Goal: Find specific page/section: Find specific page/section

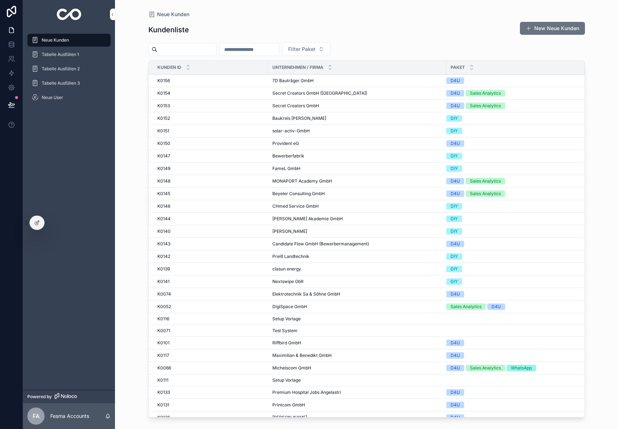
click at [186, 52] on input "scrollable content" at bounding box center [186, 50] width 59 height 10
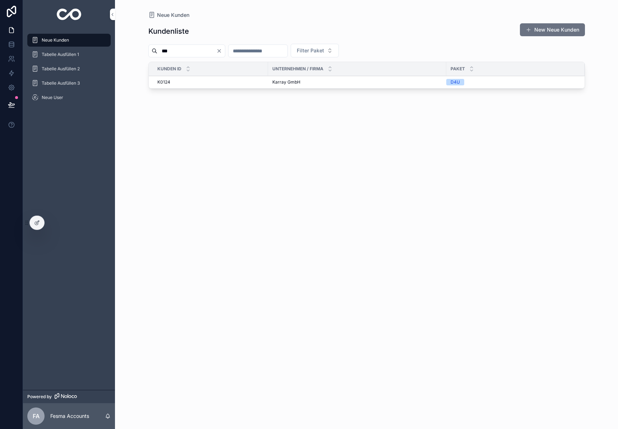
type input "***"
click at [283, 83] on span "Karray GmbH" at bounding box center [286, 82] width 28 height 6
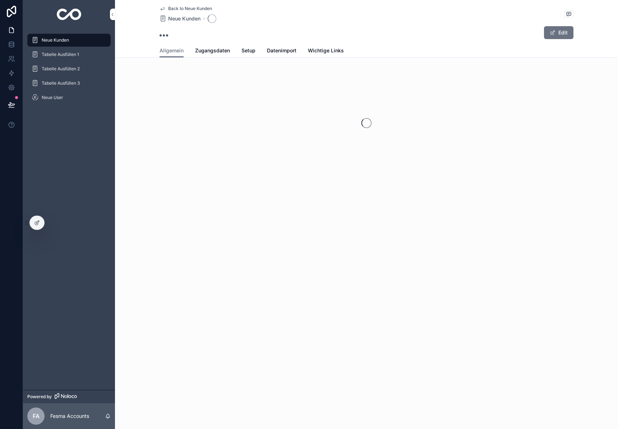
click at [199, 47] on span "Zugangsdaten" at bounding box center [212, 50] width 35 height 7
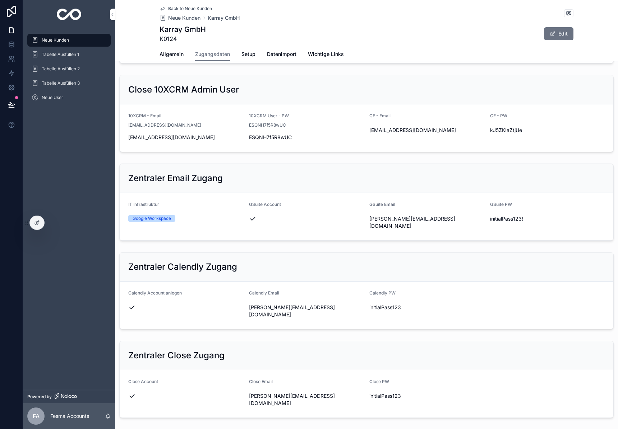
scroll to position [96, 0]
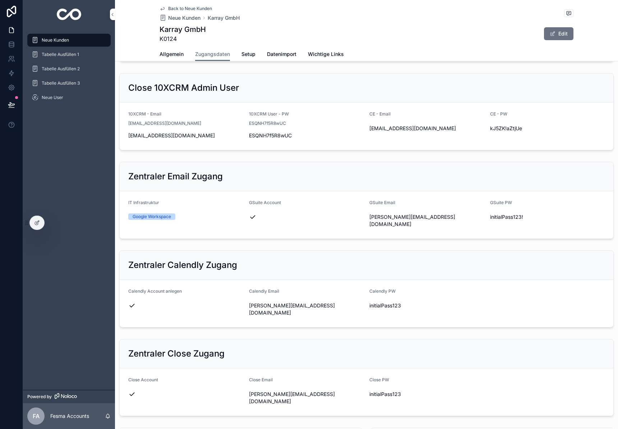
click at [283, 317] on span "[PERSON_NAME][EMAIL_ADDRESS][DOMAIN_NAME]" at bounding box center [306, 309] width 115 height 14
drag, startPoint x: 283, startPoint y: 364, endPoint x: 289, endPoint y: 362, distance: 6.8
click at [283, 317] on span "[PERSON_NAME][EMAIL_ADDRESS][DOMAIN_NAME]" at bounding box center [306, 309] width 115 height 14
copy div "[PERSON_NAME][EMAIL_ADDRESS][DOMAIN_NAME]"
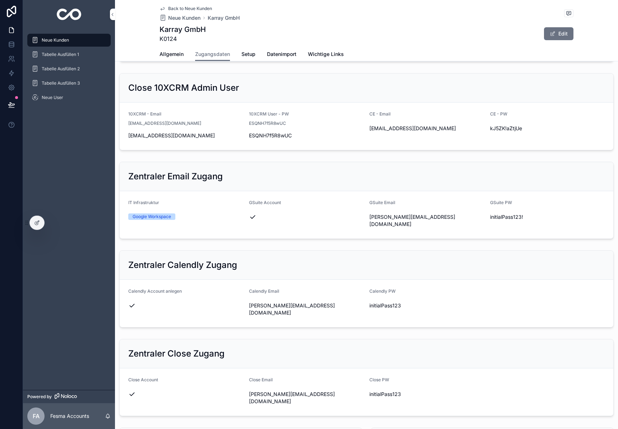
click at [380, 309] on span "initialPass123" at bounding box center [426, 305] width 115 height 7
drag, startPoint x: 605, startPoint y: 226, endPoint x: 385, endPoint y: 362, distance: 258.4
click at [380, 309] on span "initialPass123" at bounding box center [426, 305] width 115 height 7
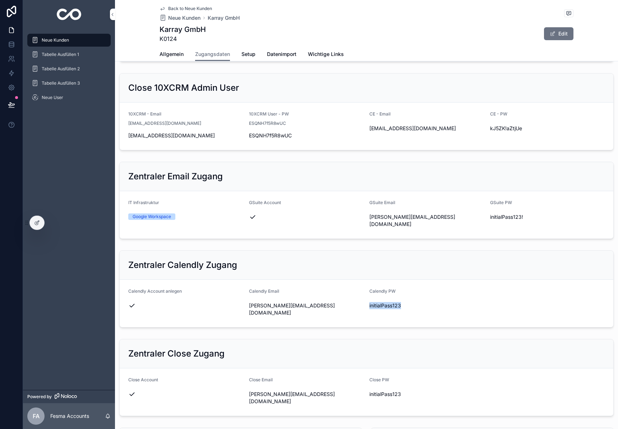
copy div "initialPass123"
click at [69, 14] on img "scrollable content" at bounding box center [69, 14] width 25 height 11
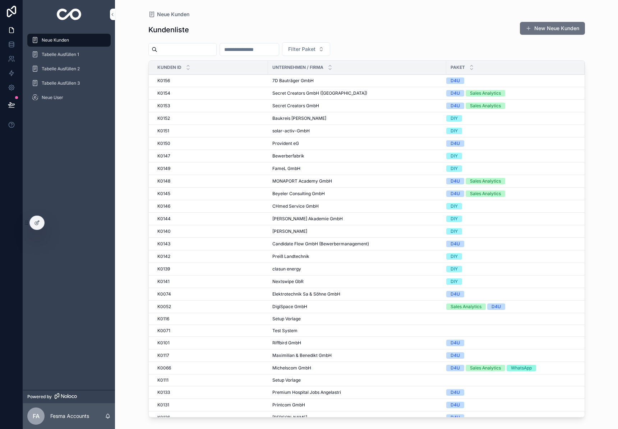
click at [187, 50] on input "scrollable content" at bounding box center [186, 50] width 59 height 10
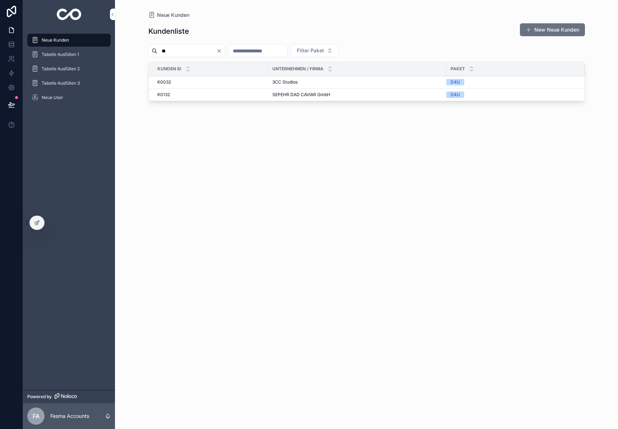
type input "**"
click at [286, 82] on span "3CC Studios" at bounding box center [284, 82] width 25 height 6
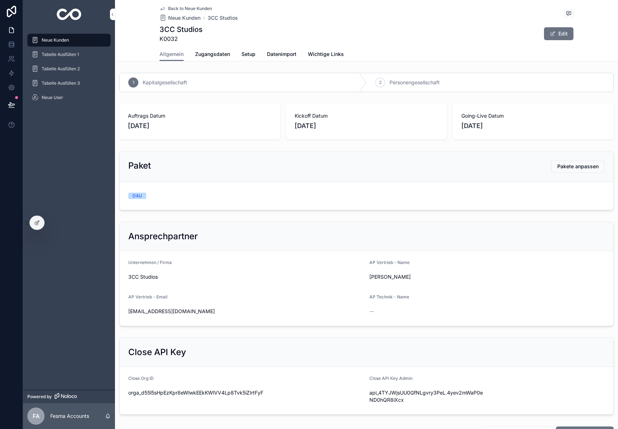
click at [204, 51] on span "Zugangsdaten" at bounding box center [212, 54] width 35 height 7
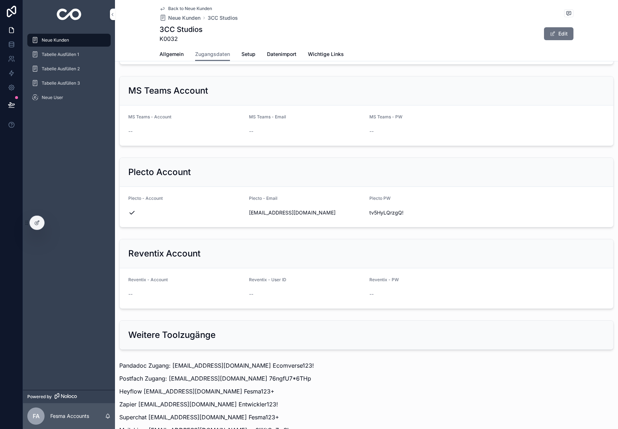
scroll to position [749, 0]
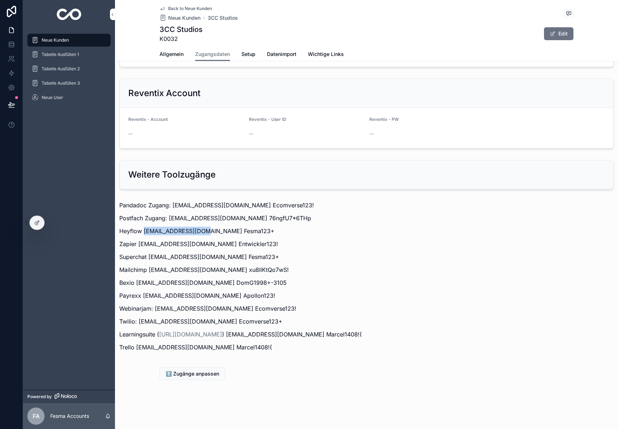
drag, startPoint x: 144, startPoint y: 231, endPoint x: 201, endPoint y: 232, distance: 57.8
click at [201, 232] on p "Heyflow [EMAIL_ADDRESS][DOMAIN_NAME] Fesma123+" at bounding box center [366, 231] width 494 height 9
copy p "[EMAIL_ADDRESS][DOMAIN_NAME]"
drag, startPoint x: 204, startPoint y: 231, endPoint x: 244, endPoint y: 232, distance: 40.6
click at [244, 232] on p "Heyflow [EMAIL_ADDRESS][DOMAIN_NAME] Fesma123+" at bounding box center [366, 231] width 494 height 9
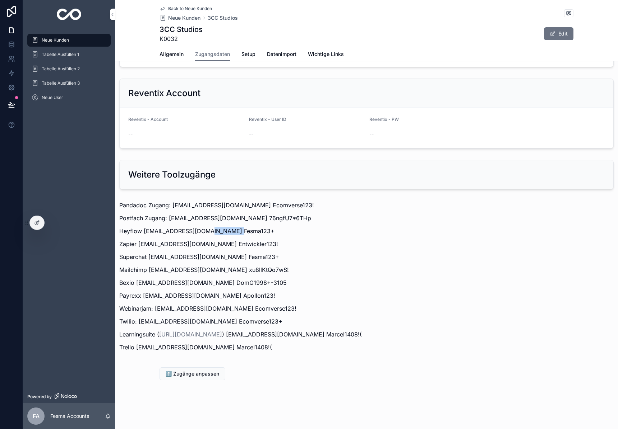
copy p "Fesma123+"
drag, startPoint x: 175, startPoint y: 52, endPoint x: 99, endPoint y: 34, distance: 77.9
click at [175, 52] on span "Allgemein" at bounding box center [171, 54] width 24 height 7
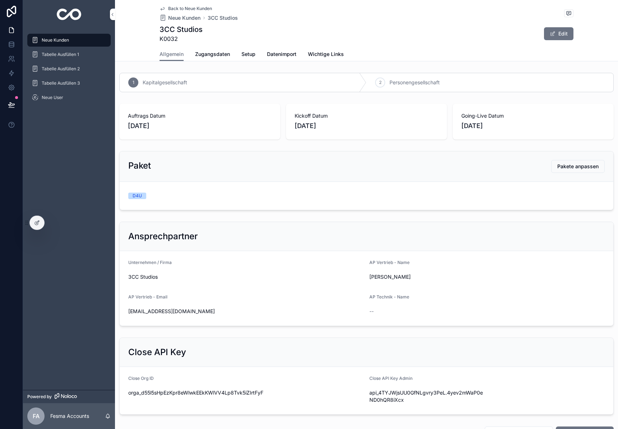
click at [66, 18] on img "scrollable content" at bounding box center [69, 14] width 25 height 11
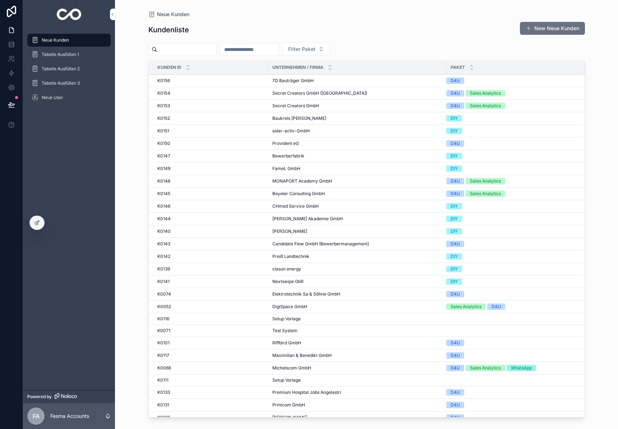
click at [191, 46] on input "scrollable content" at bounding box center [186, 50] width 59 height 10
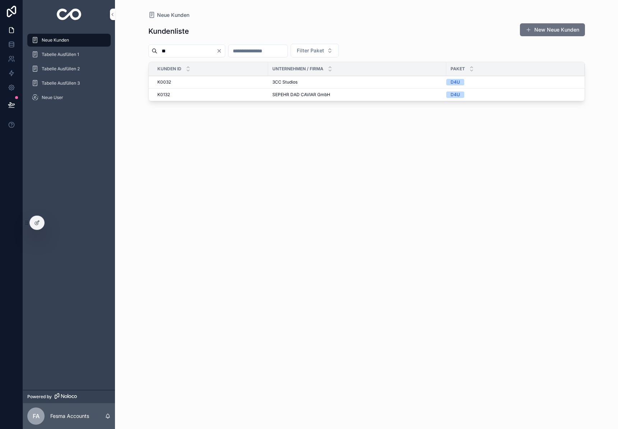
type input "**"
drag, startPoint x: 275, startPoint y: 84, endPoint x: 614, endPoint y: 68, distance: 339.7
click at [275, 84] on span "3CC Studios" at bounding box center [284, 82] width 25 height 6
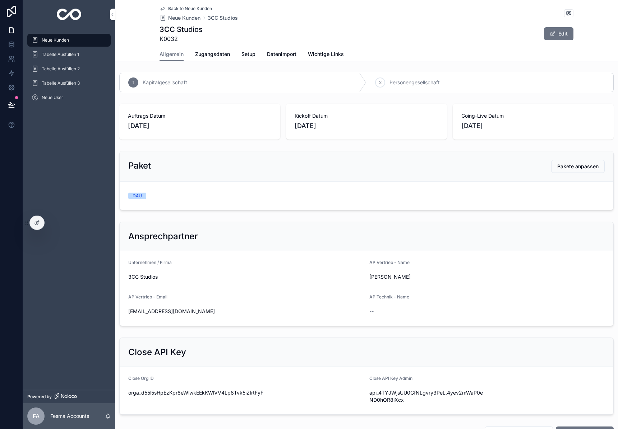
click at [206, 55] on span "Zugangsdaten" at bounding box center [212, 54] width 35 height 7
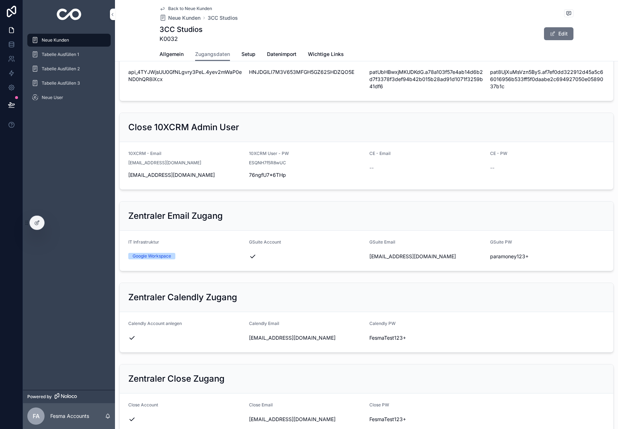
scroll to position [61, 0]
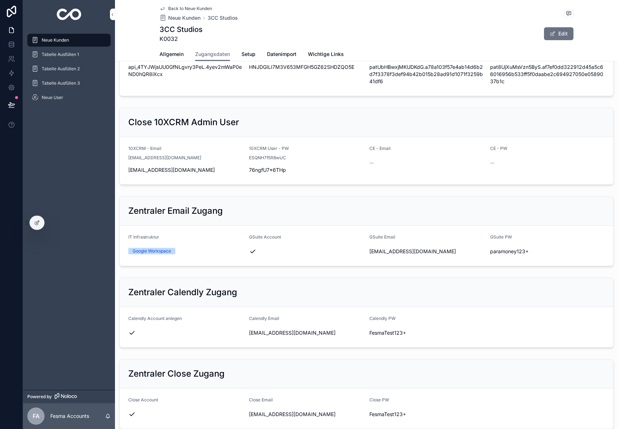
click at [271, 335] on span "[EMAIL_ADDRESS][DOMAIN_NAME]" at bounding box center [306, 333] width 115 height 7
drag, startPoint x: 271, startPoint y: 335, endPoint x: 286, endPoint y: 326, distance: 17.5
click at [271, 335] on span "[EMAIL_ADDRESS][DOMAIN_NAME]" at bounding box center [306, 333] width 115 height 7
copy div "[EMAIL_ADDRESS][DOMAIN_NAME]"
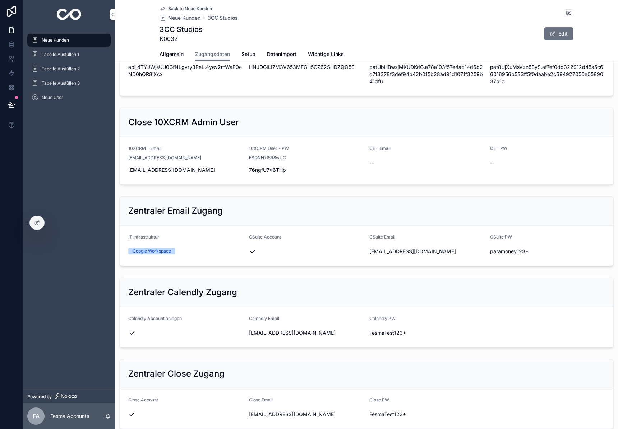
click at [382, 331] on span "FesmaTest123+" at bounding box center [426, 333] width 115 height 7
copy div "FesmaTest123+"
click at [63, 15] on img "scrollable content" at bounding box center [69, 14] width 25 height 11
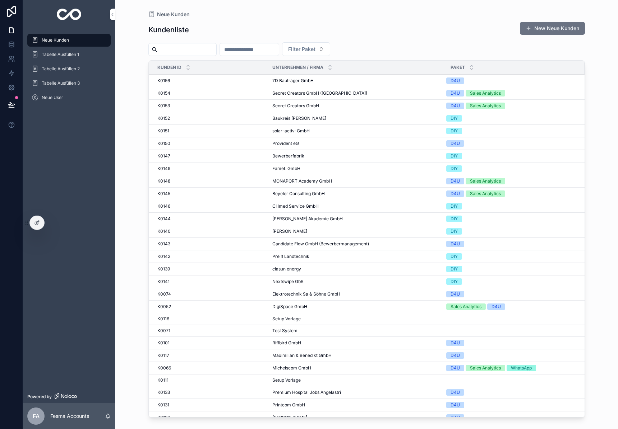
click at [188, 53] on input "scrollable content" at bounding box center [186, 50] width 59 height 10
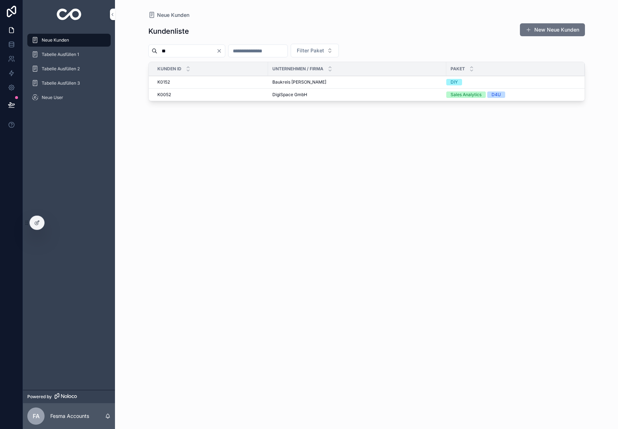
type input "**"
click at [284, 94] on span "DigiSpace GmbH" at bounding box center [289, 95] width 35 height 6
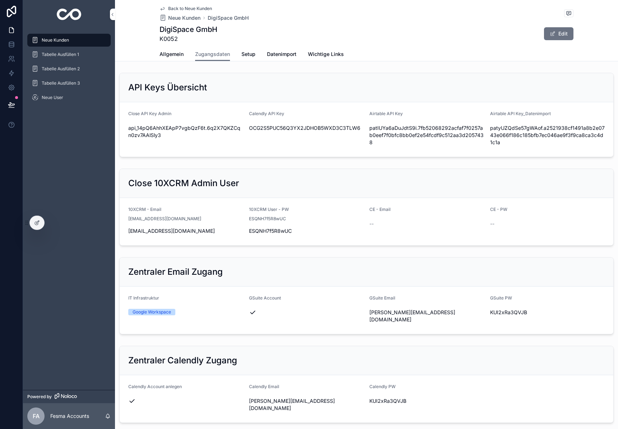
click at [173, 54] on span "Allgemein" at bounding box center [171, 54] width 24 height 7
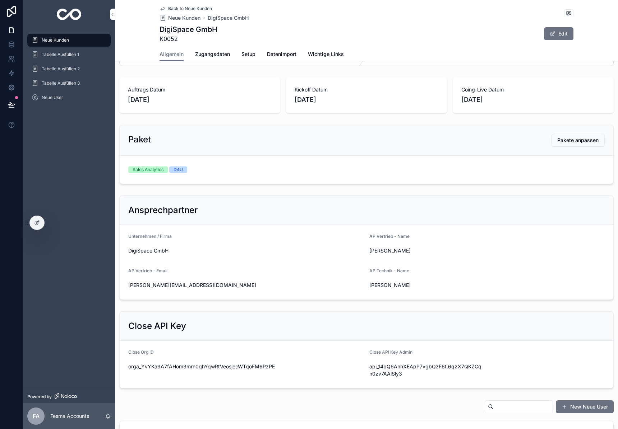
scroll to position [259, 0]
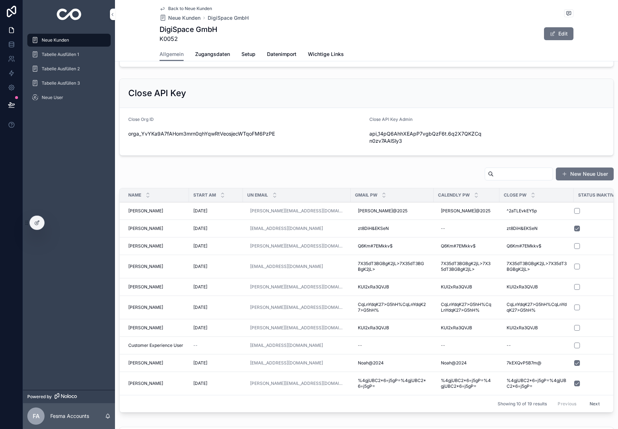
click at [210, 55] on span "Zugangsdaten" at bounding box center [212, 54] width 35 height 7
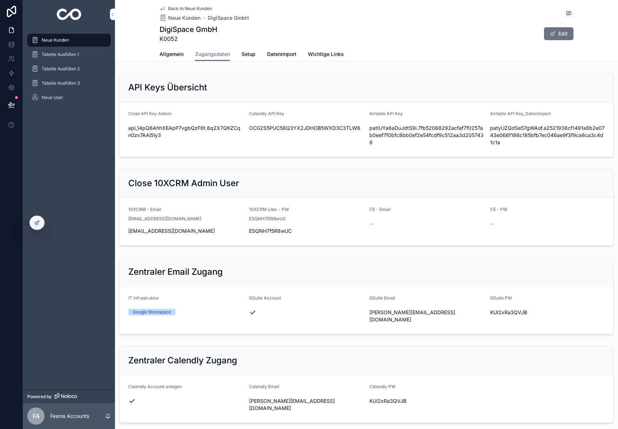
click at [283, 398] on span "[PERSON_NAME][EMAIL_ADDRESS][DOMAIN_NAME]" at bounding box center [306, 405] width 115 height 14
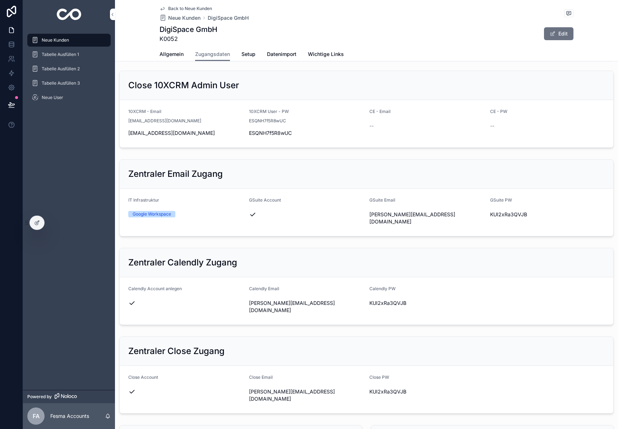
scroll to position [200, 0]
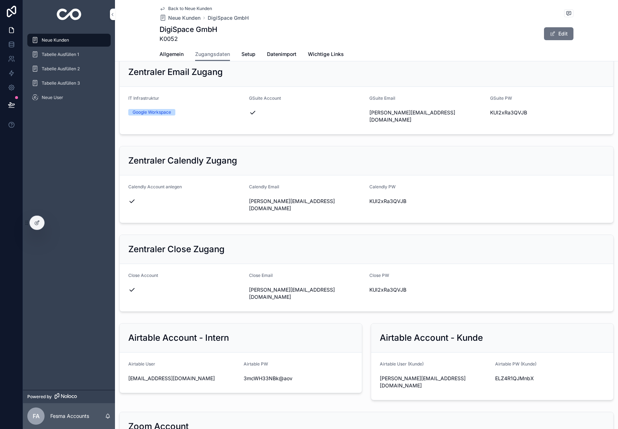
click at [423, 375] on span "[PERSON_NAME][EMAIL_ADDRESS][DOMAIN_NAME]" at bounding box center [434, 382] width 110 height 14
copy div "[PERSON_NAME][EMAIL_ADDRESS][DOMAIN_NAME]"
click at [516, 375] on span "ELZ4R1QJMnbX" at bounding box center [550, 378] width 110 height 7
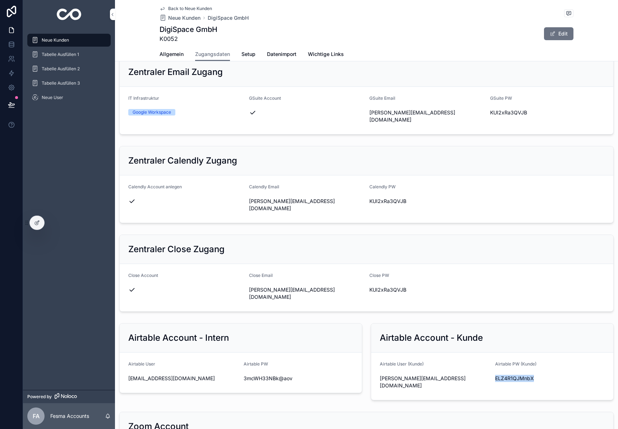
click at [516, 375] on span "ELZ4R1QJMnbX" at bounding box center [550, 378] width 110 height 7
copy div "ELZ4R1QJMnbX"
click at [162, 48] on link "Allgemein" at bounding box center [171, 55] width 24 height 14
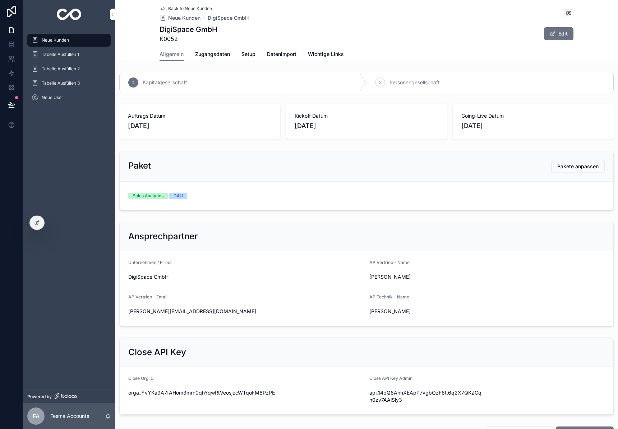
click at [215, 60] on link "Zugangsdaten" at bounding box center [212, 55] width 35 height 14
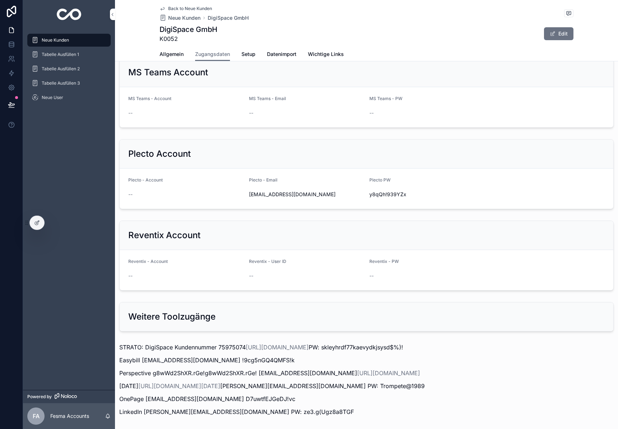
scroll to position [672, 0]
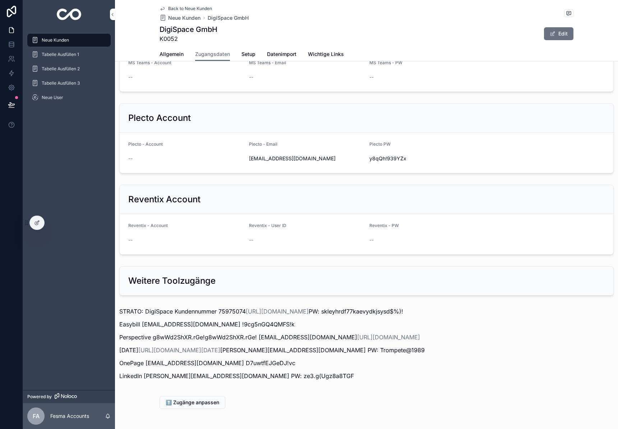
drag, startPoint x: 122, startPoint y: 2, endPoint x: 84, endPoint y: 16, distance: 41.0
click at [44, 7] on div "scrollable content" at bounding box center [69, 14] width 92 height 29
click at [84, 16] on link "scrollable content" at bounding box center [68, 14] width 83 height 11
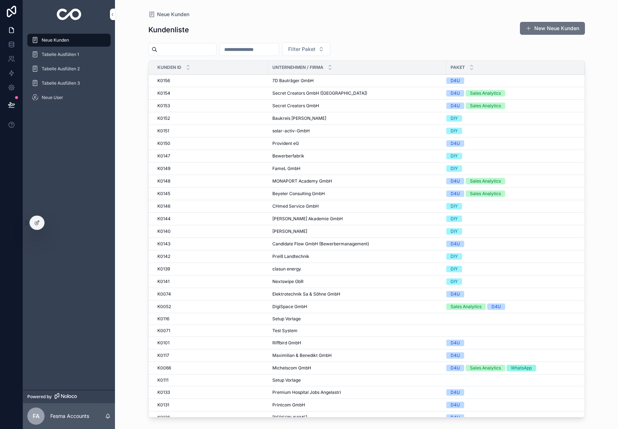
click at [182, 47] on input "scrollable content" at bounding box center [186, 50] width 59 height 10
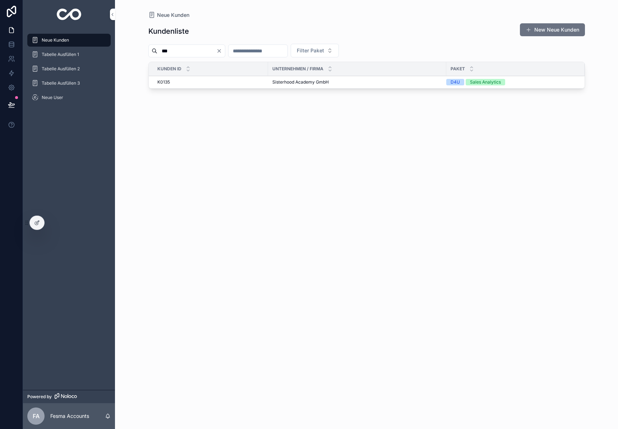
type input "***"
click at [281, 81] on span "Sisterhood Academy GmbH" at bounding box center [300, 82] width 56 height 6
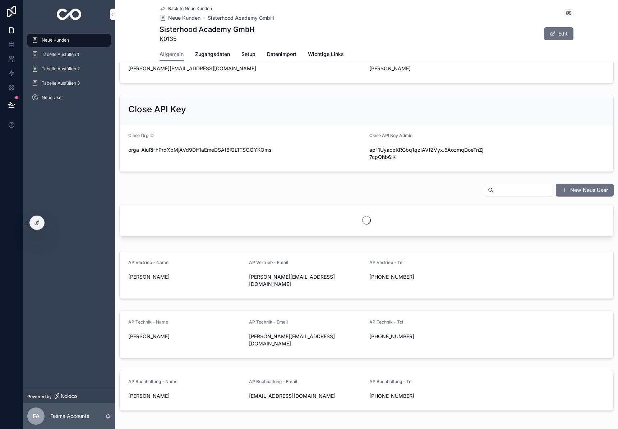
scroll to position [259, 0]
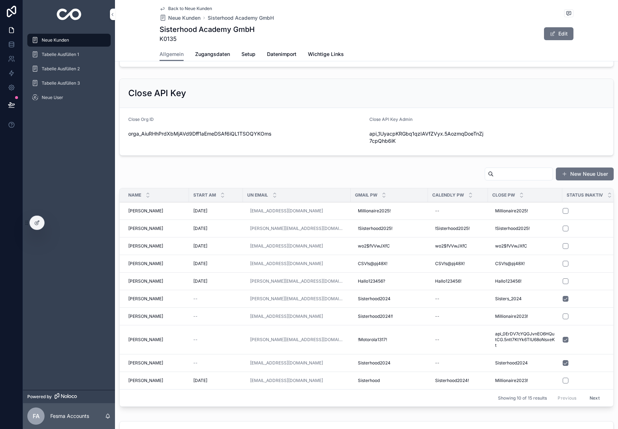
click at [151, 230] on span "[PERSON_NAME]" at bounding box center [145, 229] width 35 height 6
